Goal: Transaction & Acquisition: Book appointment/travel/reservation

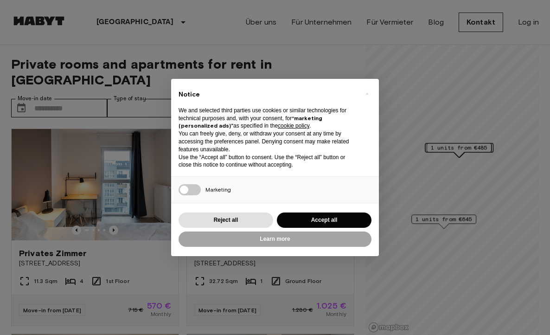
scroll to position [59, 0]
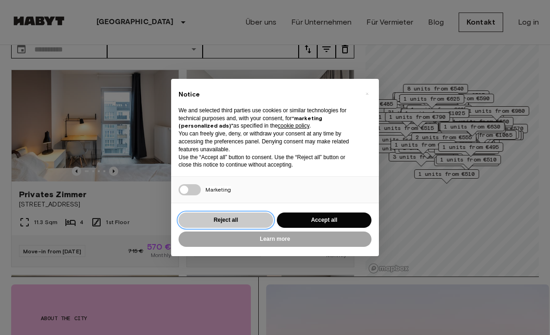
click at [236, 222] on button "Reject all" at bounding box center [226, 219] width 95 height 15
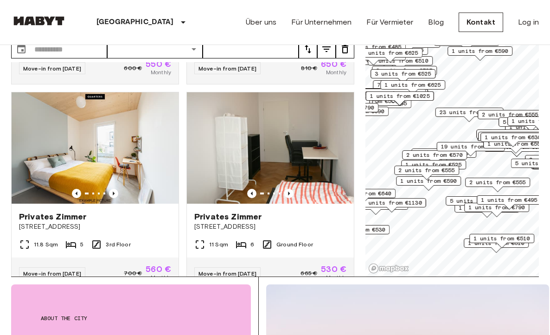
scroll to position [592, 0]
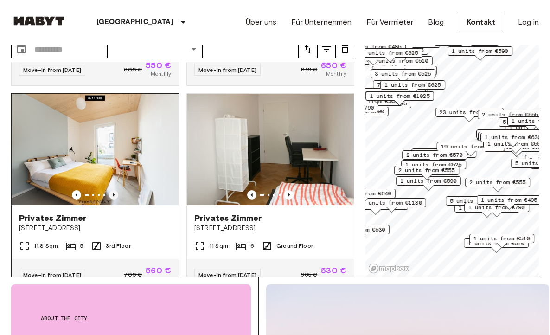
click at [117, 190] on icon "Previous image" at bounding box center [113, 194] width 9 height 9
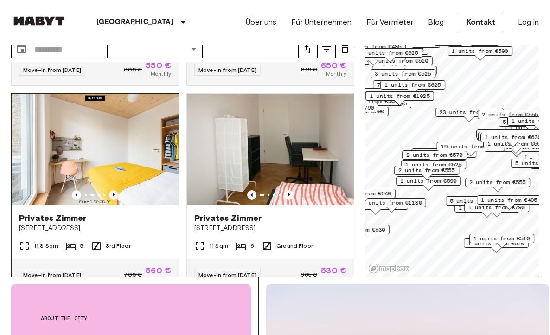
click at [117, 190] on icon "Previous image" at bounding box center [113, 194] width 9 height 9
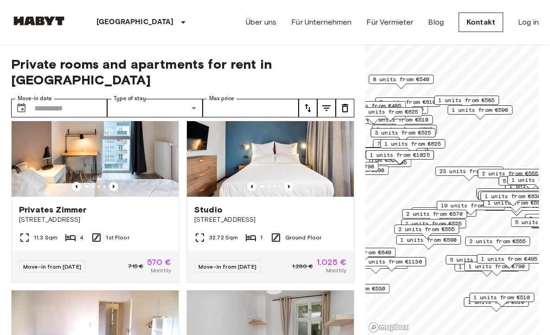
scroll to position [45, 0]
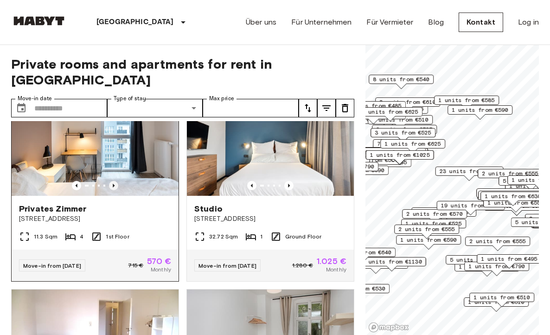
click at [114, 181] on icon "Previous image" at bounding box center [113, 185] width 9 height 9
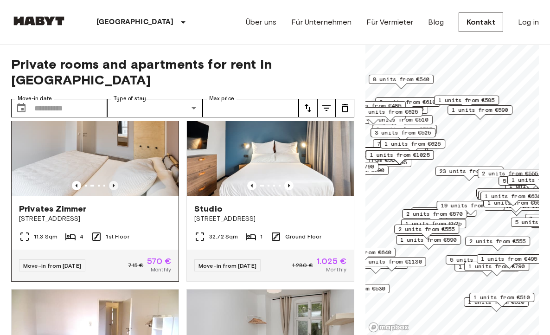
click at [114, 181] on icon "Previous image" at bounding box center [113, 185] width 9 height 9
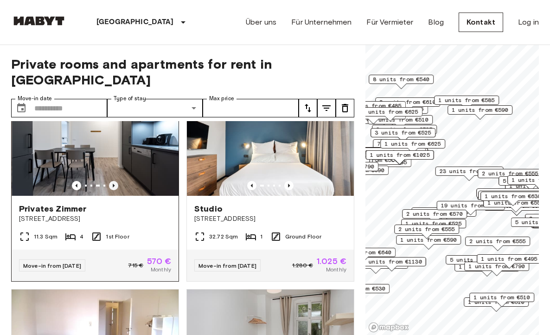
click at [114, 181] on icon "Previous image" at bounding box center [113, 185] width 9 height 9
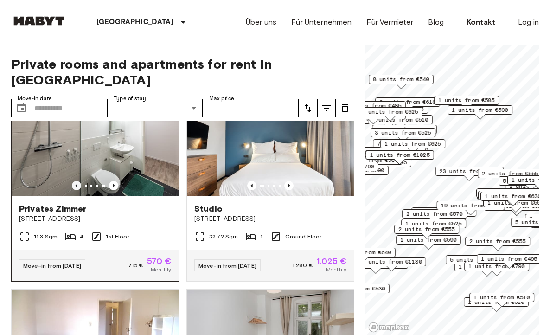
click at [76, 181] on icon "Previous image" at bounding box center [76, 185] width 9 height 9
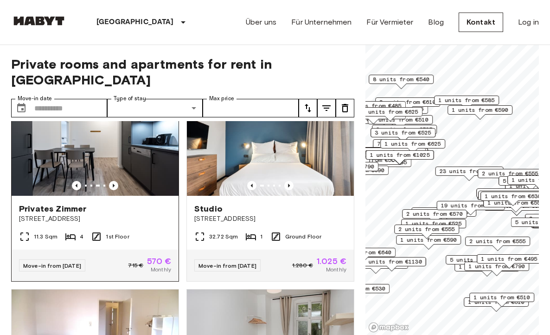
click at [117, 181] on div at bounding box center [95, 185] width 167 height 9
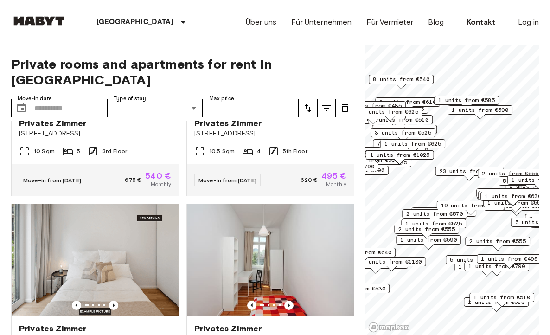
scroll to position [4027, 0]
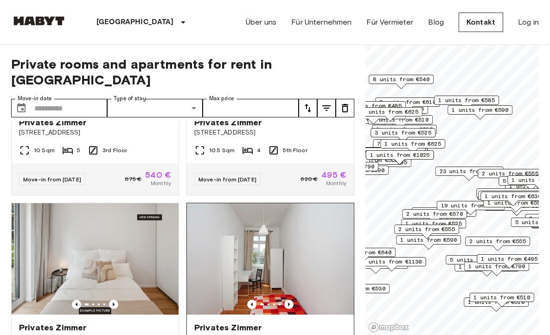
click at [292, 300] on icon "Previous image" at bounding box center [288, 304] width 9 height 9
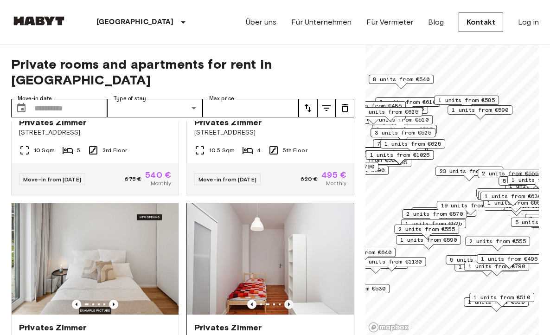
click at [292, 300] on icon "Previous image" at bounding box center [288, 304] width 9 height 9
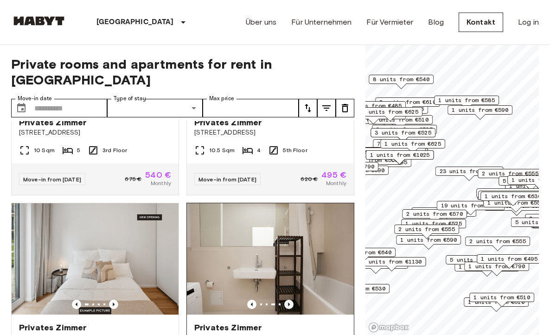
click at [290, 300] on icon "Previous image" at bounding box center [288, 304] width 9 height 9
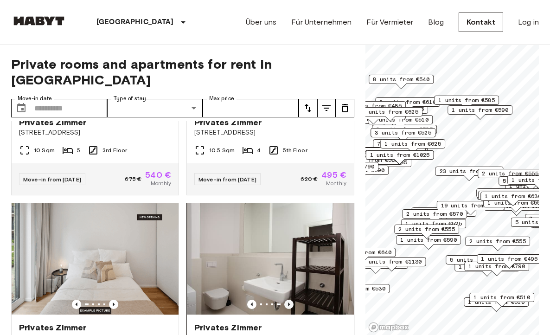
click at [291, 300] on icon "Previous image" at bounding box center [288, 304] width 9 height 9
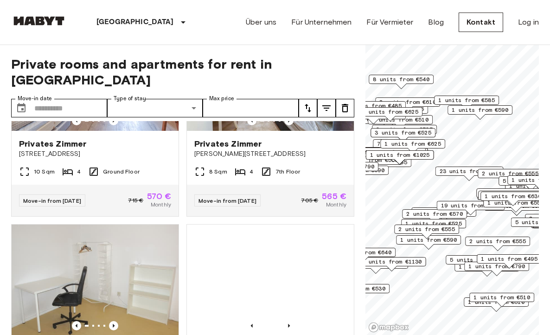
scroll to position [5244, 0]
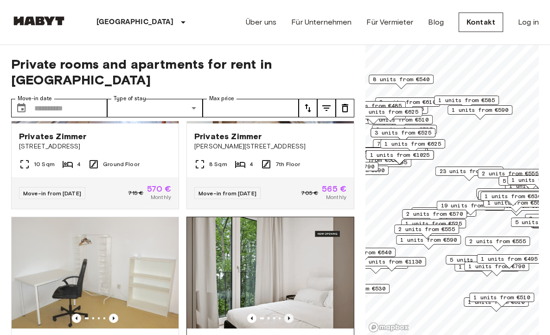
click at [291, 314] on icon "Previous image" at bounding box center [288, 318] width 9 height 9
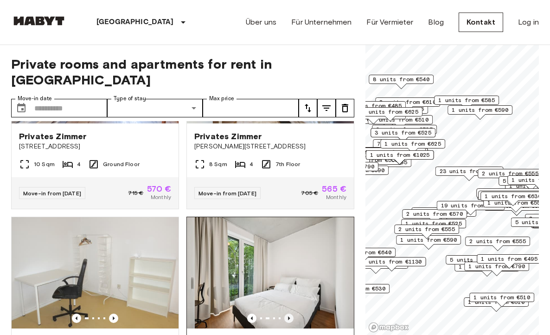
click at [291, 314] on icon "Previous image" at bounding box center [288, 318] width 9 height 9
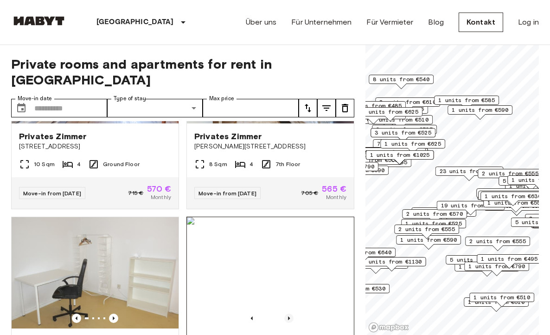
click at [291, 314] on icon "Previous image" at bounding box center [288, 318] width 9 height 9
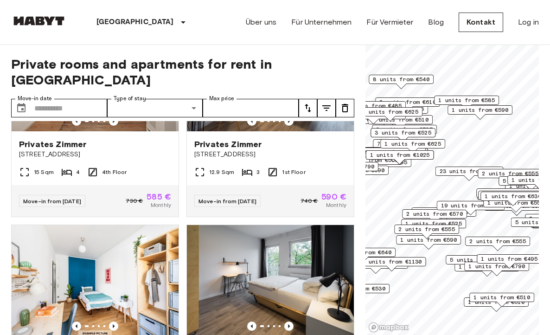
scroll to position [7509, 0]
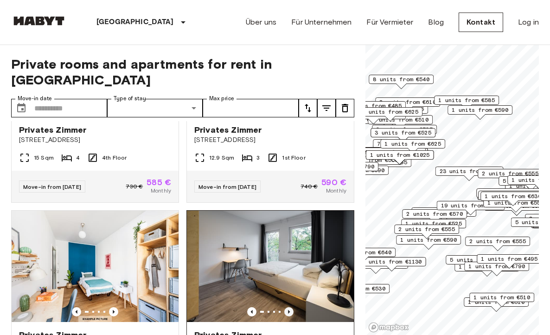
click at [290, 307] on icon "Previous image" at bounding box center [288, 311] width 9 height 9
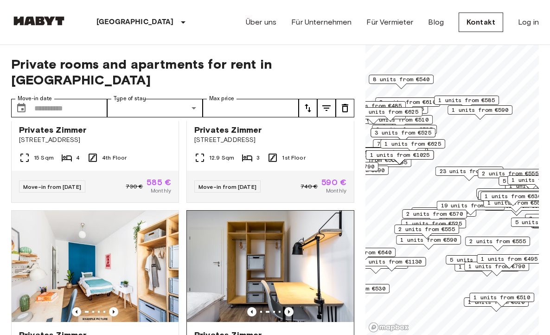
click at [290, 307] on icon "Previous image" at bounding box center [288, 311] width 9 height 9
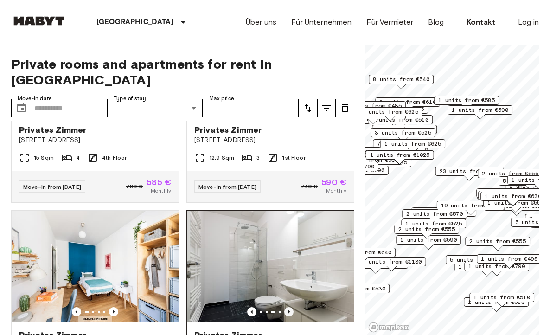
click at [290, 307] on icon "Previous image" at bounding box center [288, 311] width 9 height 9
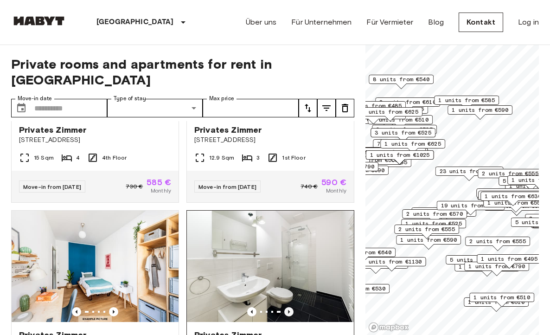
click at [290, 307] on icon "Previous image" at bounding box center [288, 311] width 9 height 9
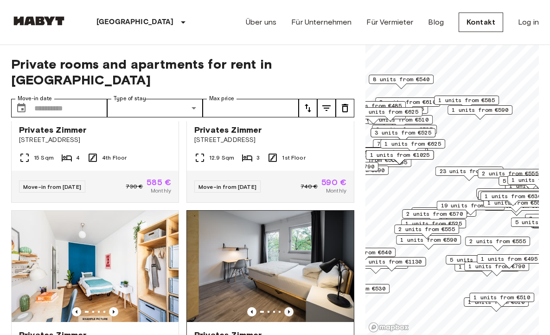
click at [290, 307] on icon "Previous image" at bounding box center [288, 311] width 9 height 9
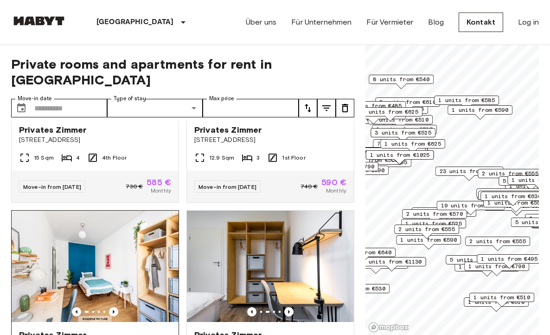
click at [117, 307] on div at bounding box center [95, 311] width 167 height 9
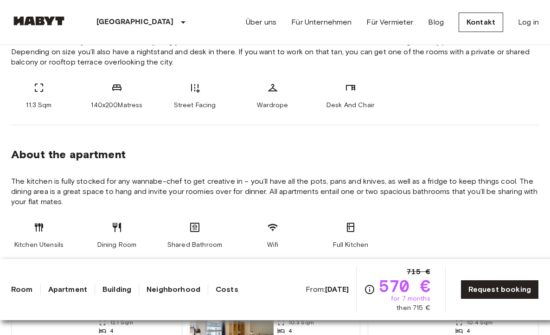
scroll to position [258, 0]
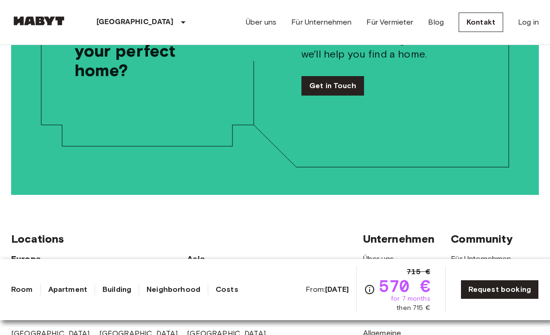
scroll to position [2315, 0]
